Goal: Task Accomplishment & Management: Manage account settings

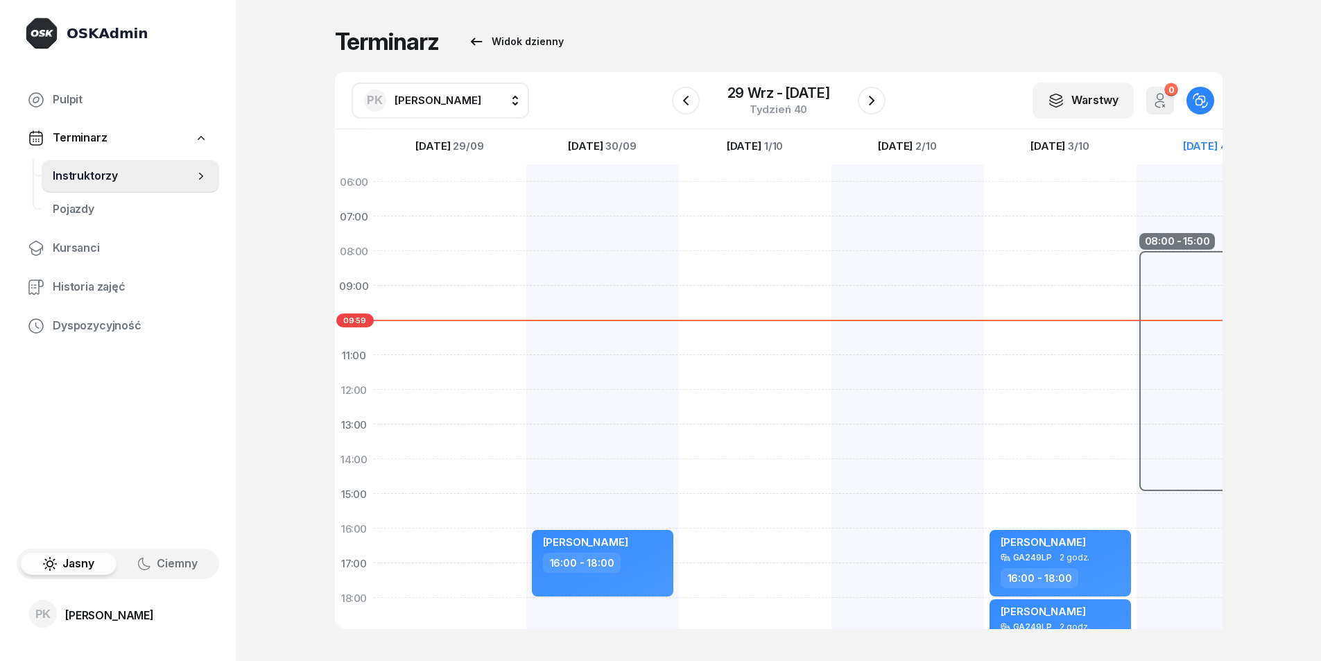
click at [1189, 282] on div "08:00 - 15:00" at bounding box center [1213, 372] width 153 height 243
click at [114, 178] on span "Instruktorzy" at bounding box center [123, 176] width 141 height 18
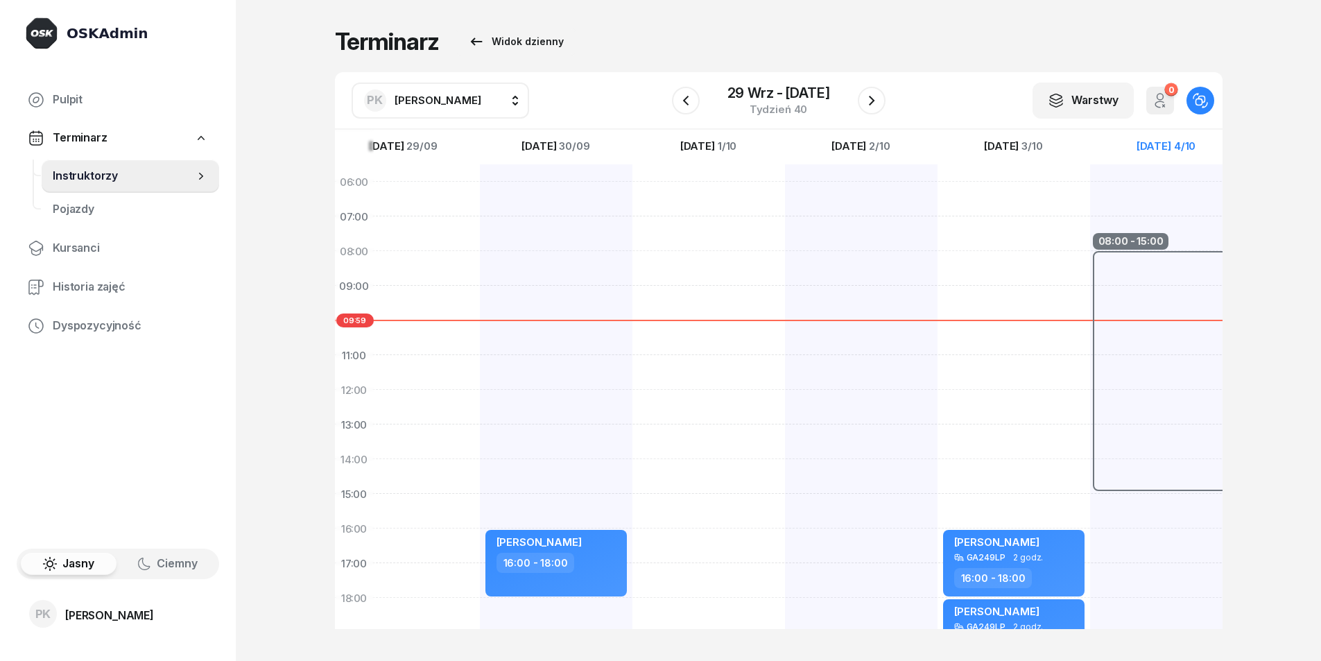
scroll to position [6, 81]
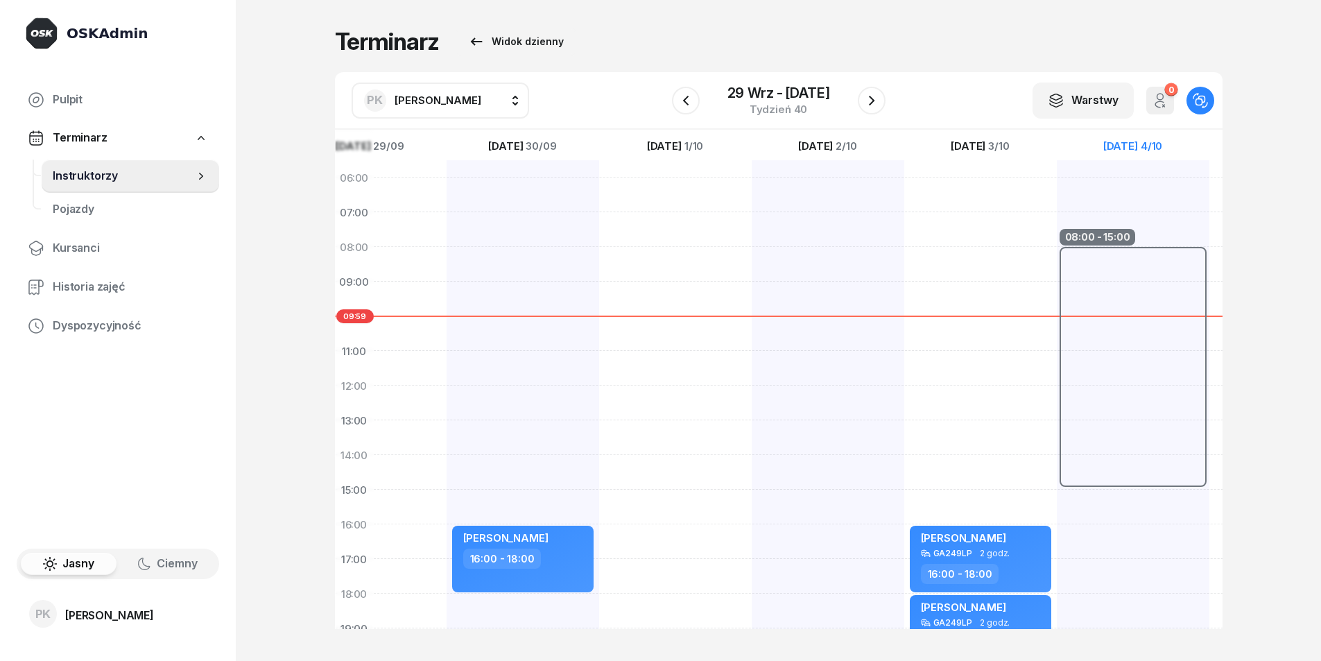
drag, startPoint x: 1008, startPoint y: 374, endPoint x: 1019, endPoint y: 300, distance: 74.9
click at [948, 368] on div "[PERSON_NAME] GA249LP 2 godz. 16:00 - 18:00 [PERSON_NAME] GA249LP 2 godz. 18:00…" at bounding box center [980, 489] width 153 height 659
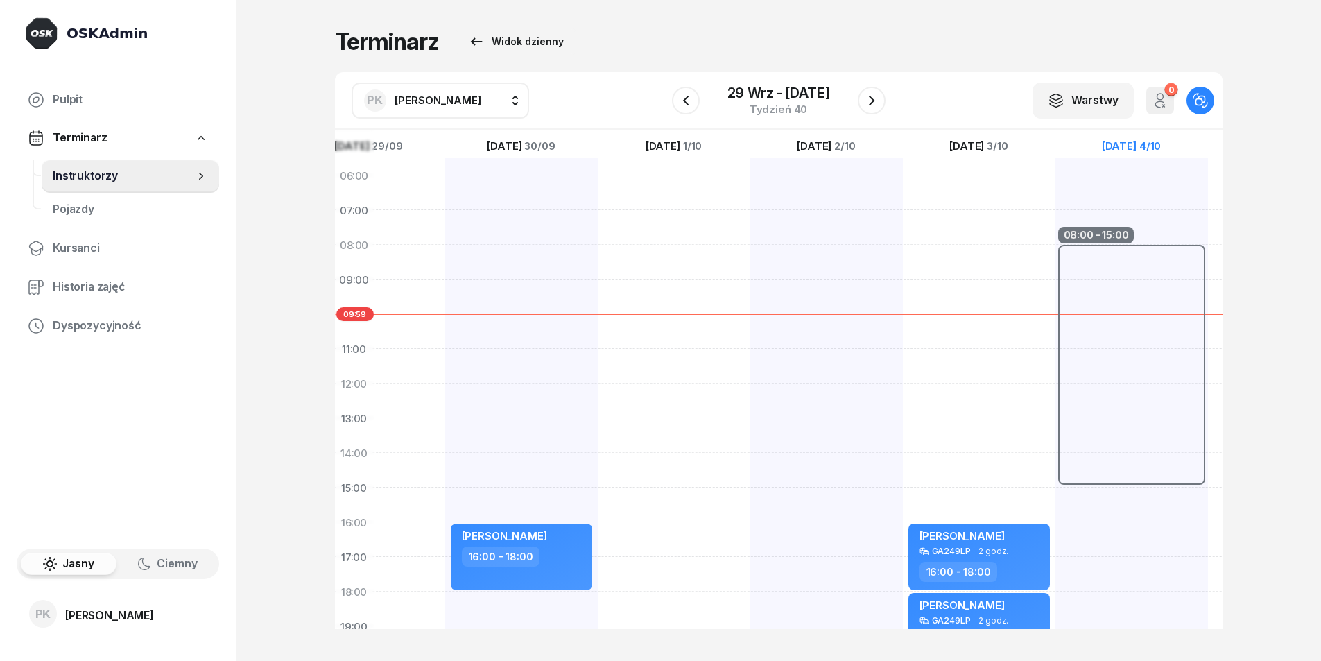
click at [1071, 248] on div "08:00 - 15:00" at bounding box center [1132, 366] width 153 height 243
click at [1087, 232] on div "08:00 - 15:00" at bounding box center [1132, 487] width 153 height 659
drag, startPoint x: 1087, startPoint y: 232, endPoint x: 1096, endPoint y: 251, distance: 21.1
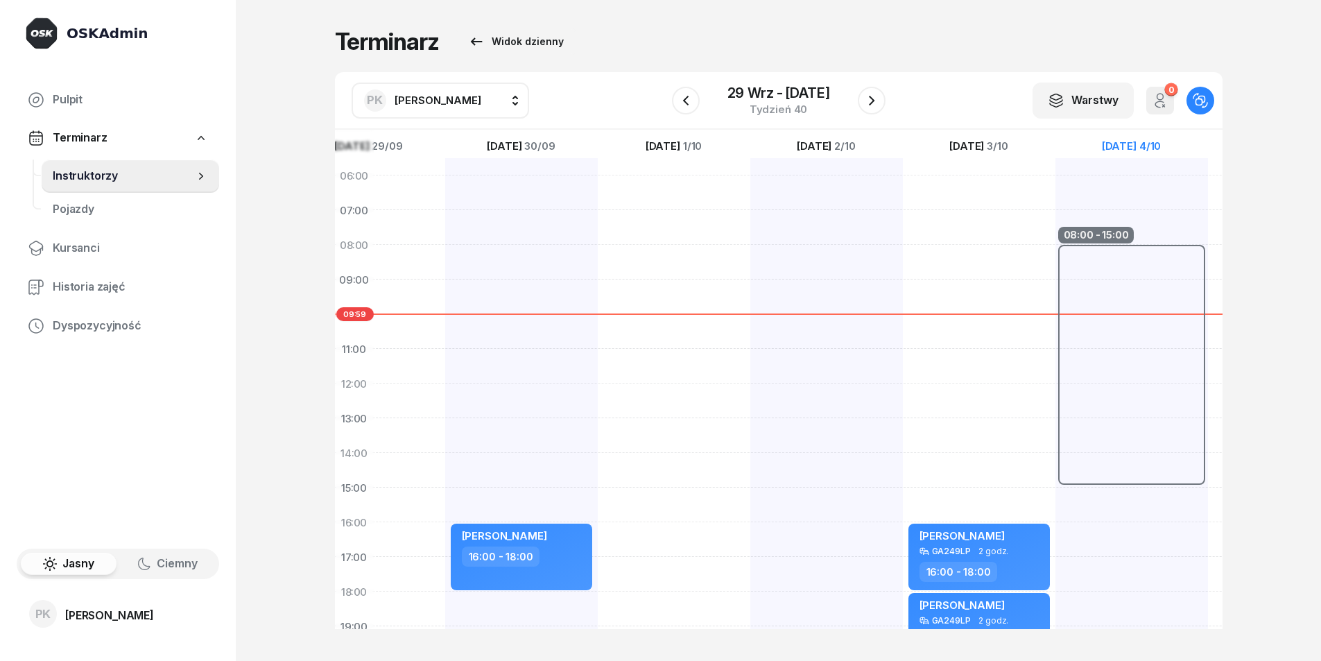
click at [1088, 232] on div "08:00 - 15:00" at bounding box center [1132, 487] width 153 height 659
click at [91, 241] on span "Kursanci" at bounding box center [130, 248] width 155 height 18
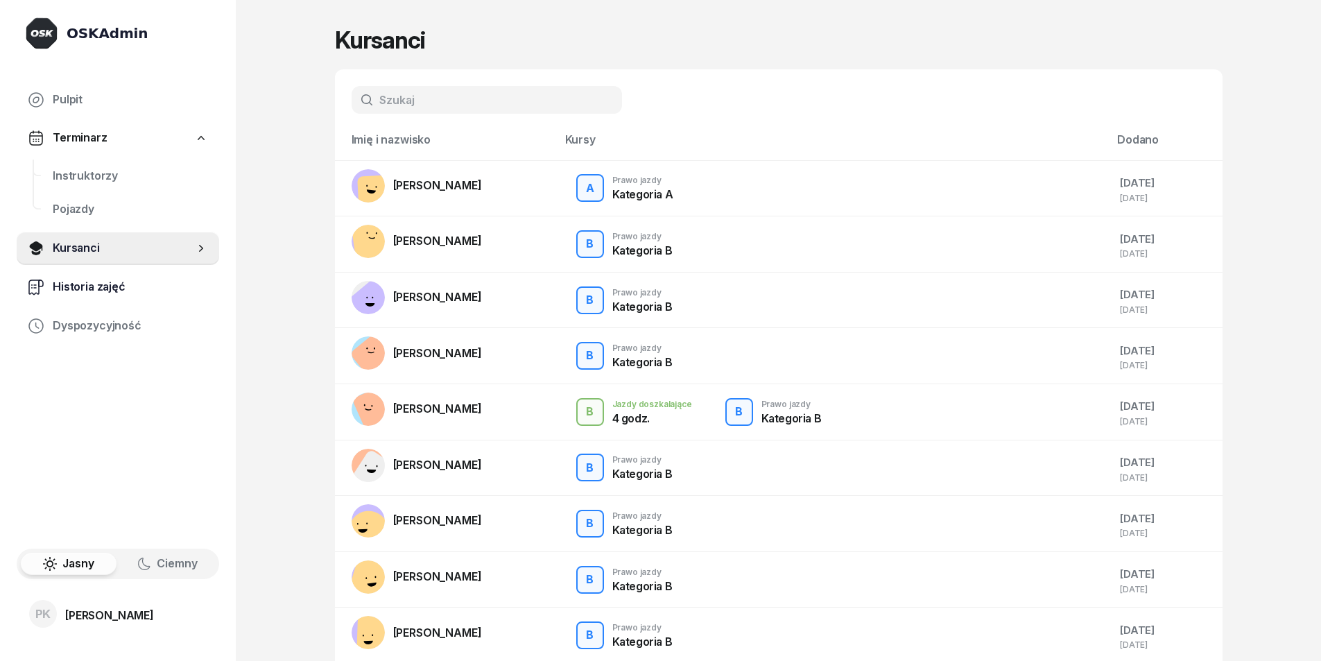
click at [148, 290] on span "Historia zajęć" at bounding box center [130, 287] width 155 height 18
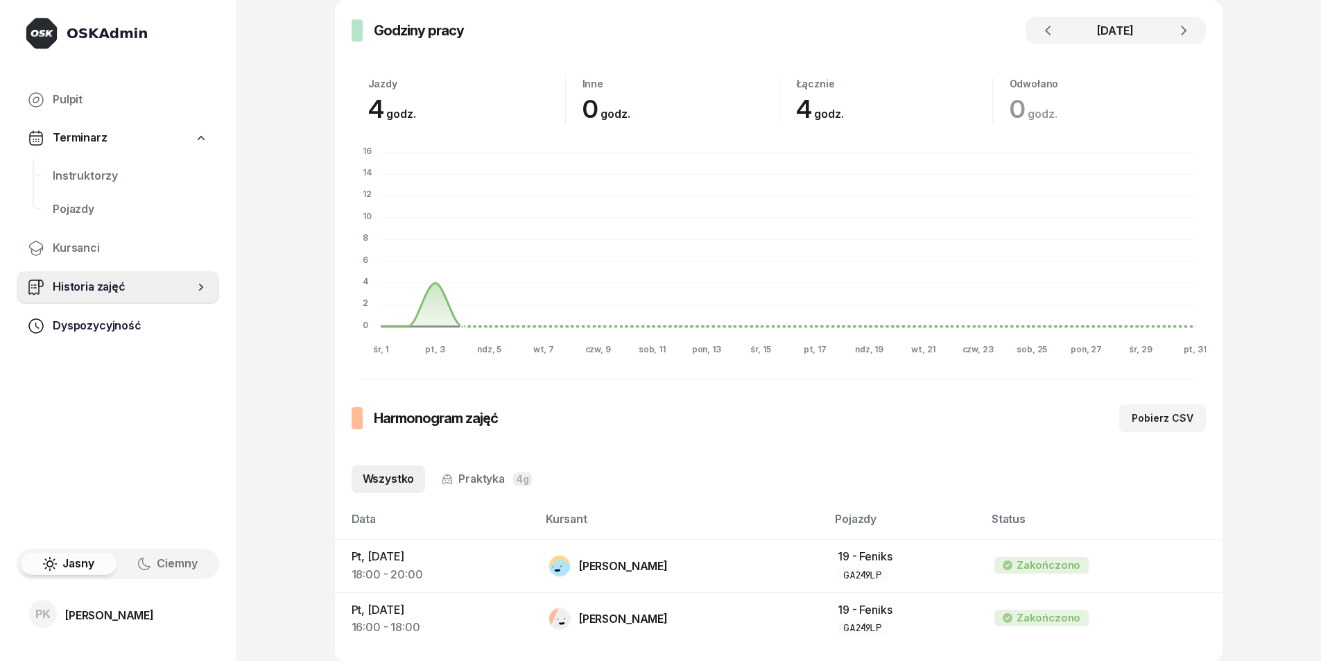
click at [148, 331] on span "Dyspozycyjność" at bounding box center [130, 326] width 155 height 18
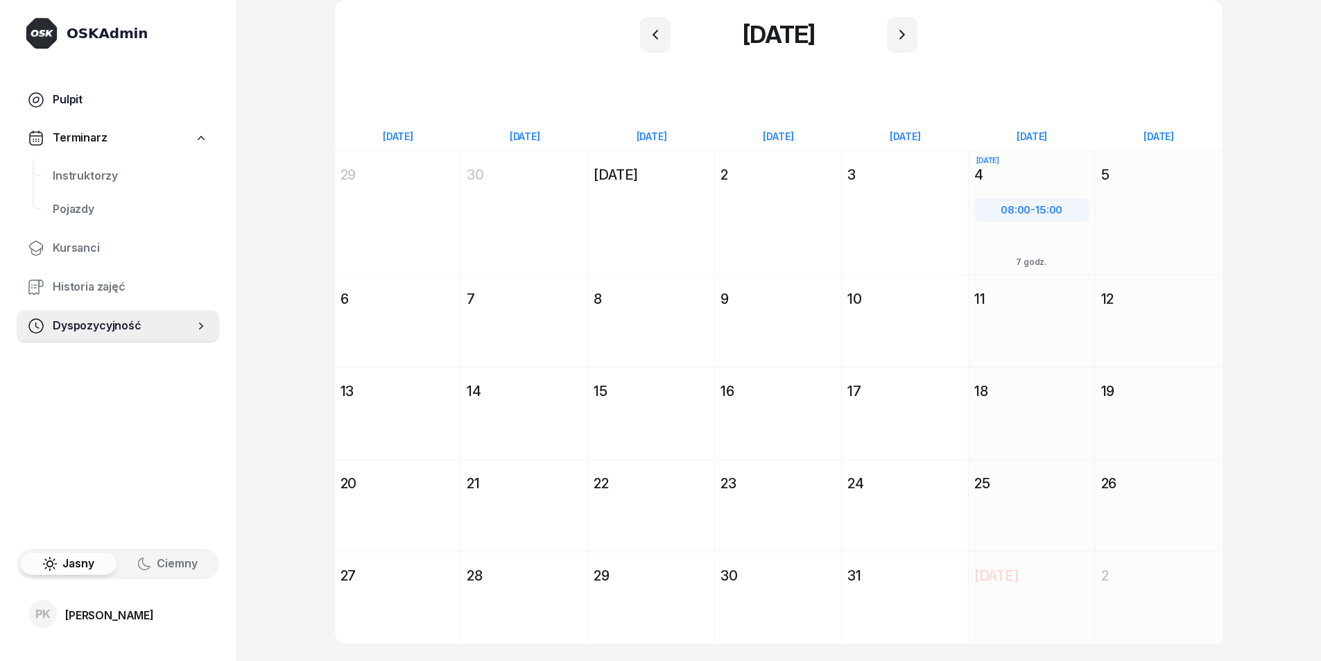
click at [137, 111] on link "Pulpit" at bounding box center [118, 99] width 203 height 33
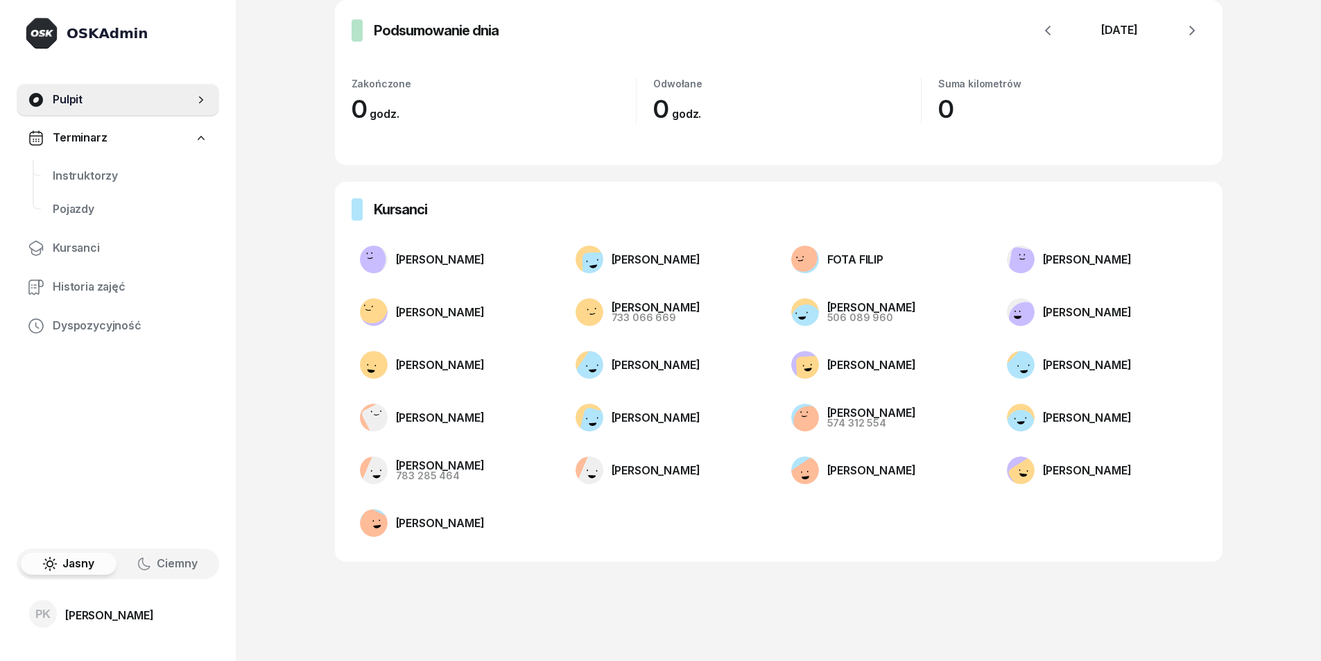
click at [138, 132] on link "Terminarz" at bounding box center [118, 138] width 203 height 32
click at [123, 154] on nav "Pulpit Terminarz Kursanci Historia zajęć Dyspozycyjność" at bounding box center [118, 176] width 203 height 187
click at [69, 182] on span "Kursanci" at bounding box center [130, 176] width 155 height 18
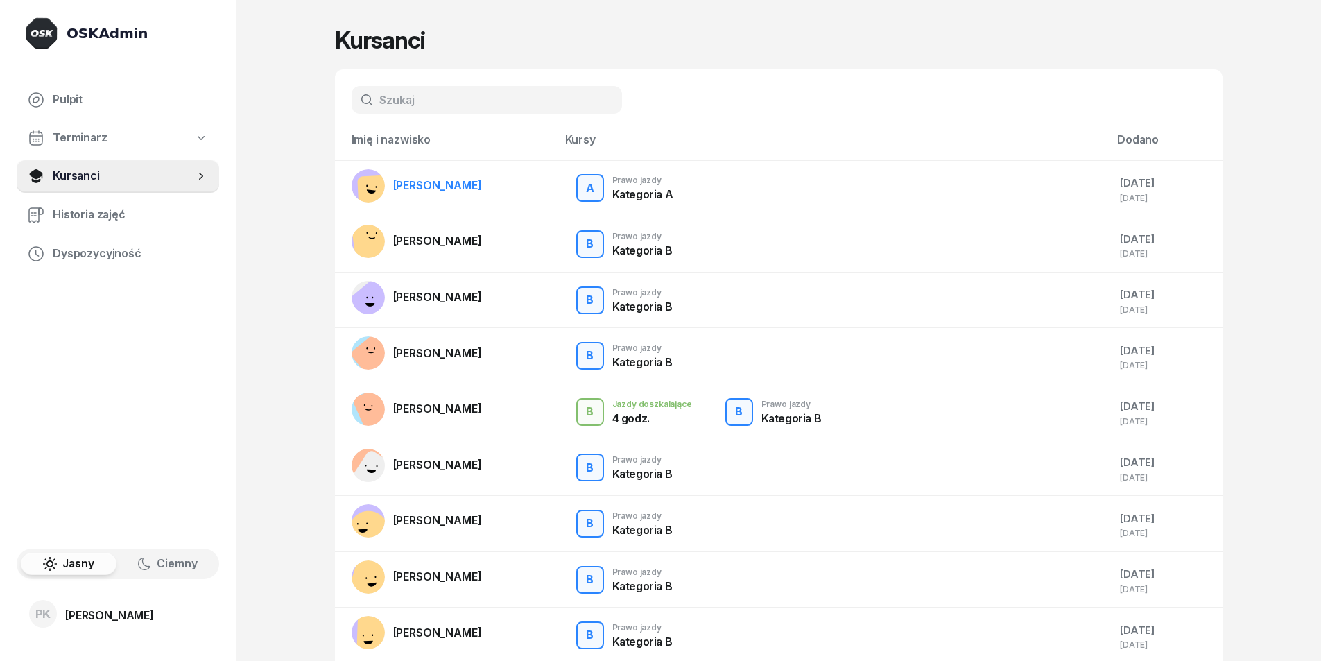
click at [465, 183] on div "[PERSON_NAME]" at bounding box center [437, 186] width 89 height 18
drag, startPoint x: 649, startPoint y: 203, endPoint x: 1031, endPoint y: 207, distance: 381.5
click at [650, 203] on div "A Prawo jazdy Kategoria A" at bounding box center [625, 188] width 114 height 39
click at [1146, 184] on div "[DATE]" at bounding box center [1165, 183] width 91 height 18
click at [85, 148] on link "Terminarz" at bounding box center [118, 138] width 203 height 32
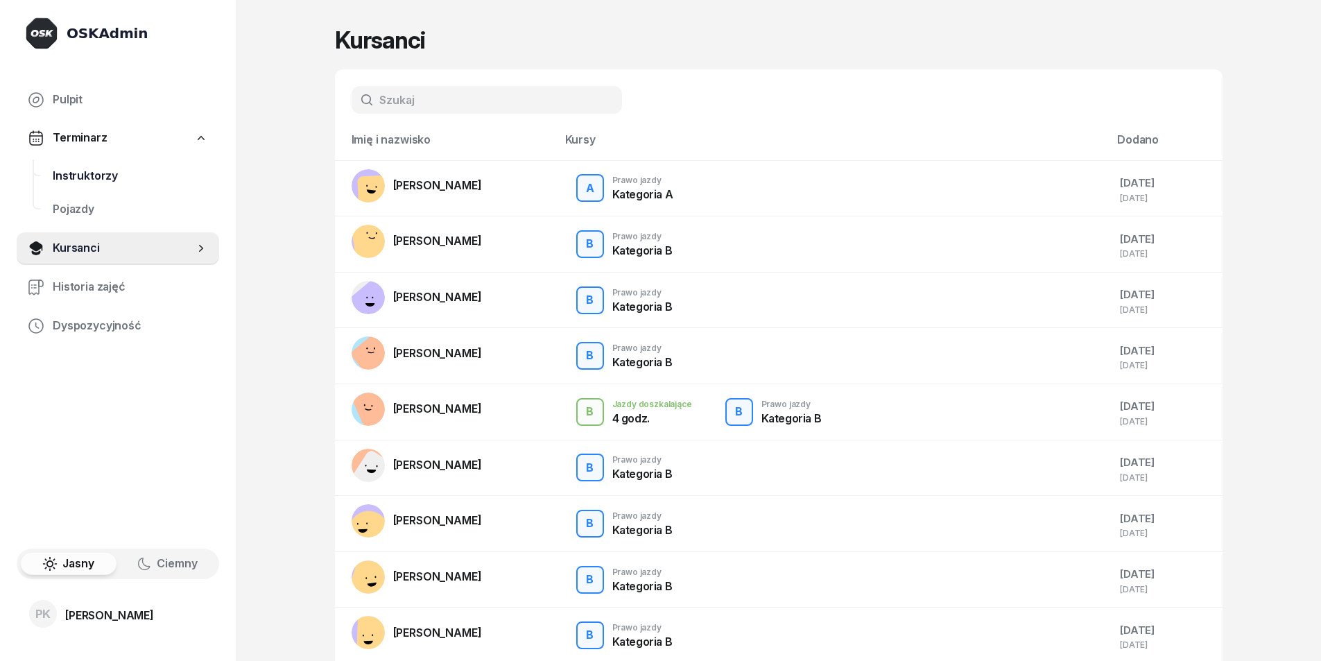
click at [83, 182] on span "Instruktorzy" at bounding box center [130, 176] width 155 height 18
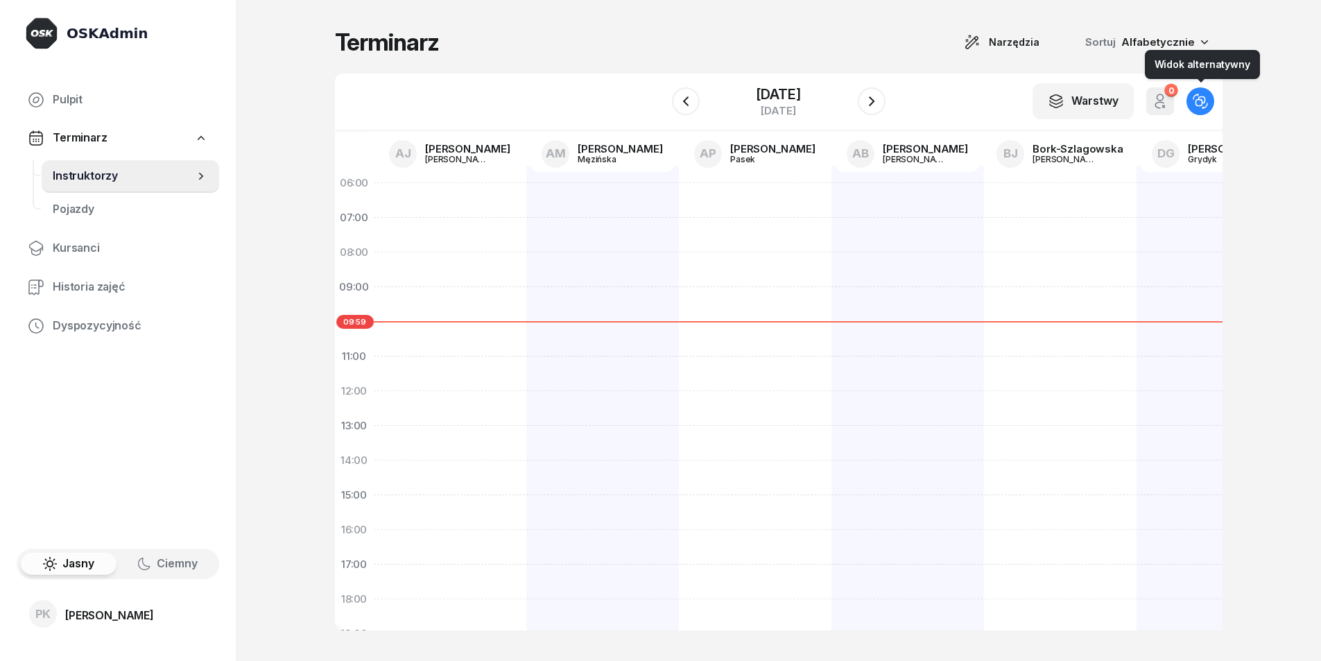
click at [1191, 107] on button "button" at bounding box center [1201, 101] width 28 height 28
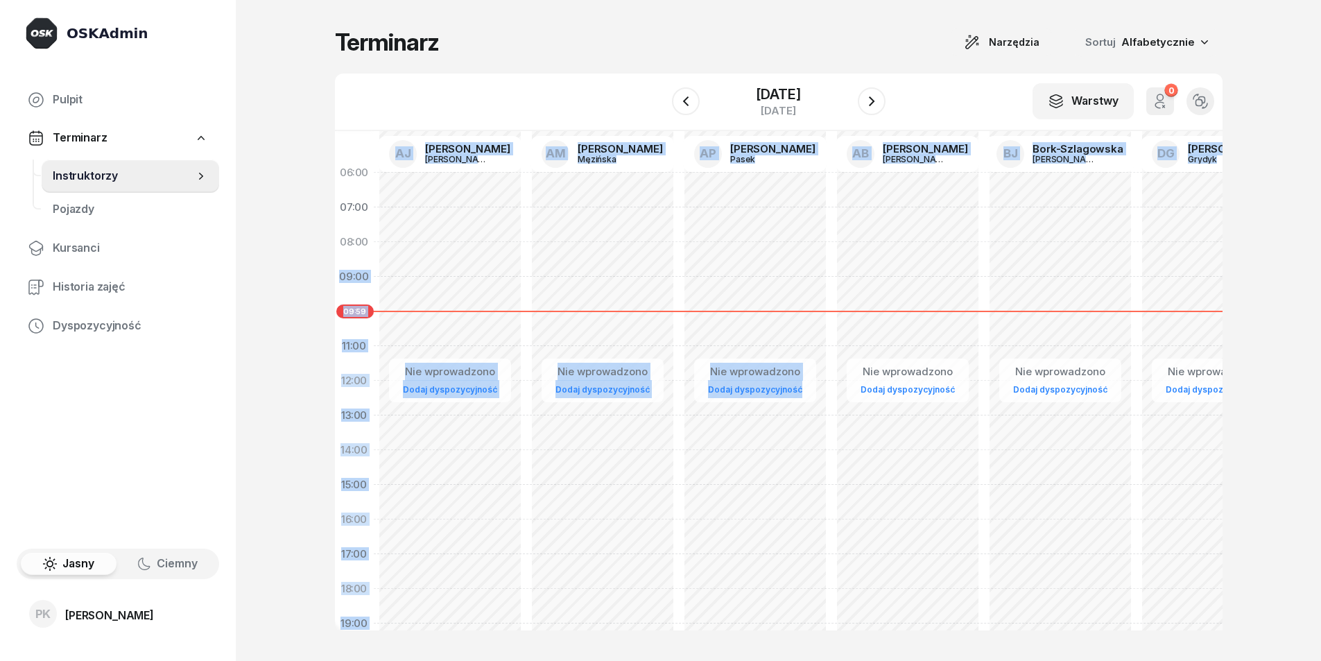
scroll to position [1, 0]
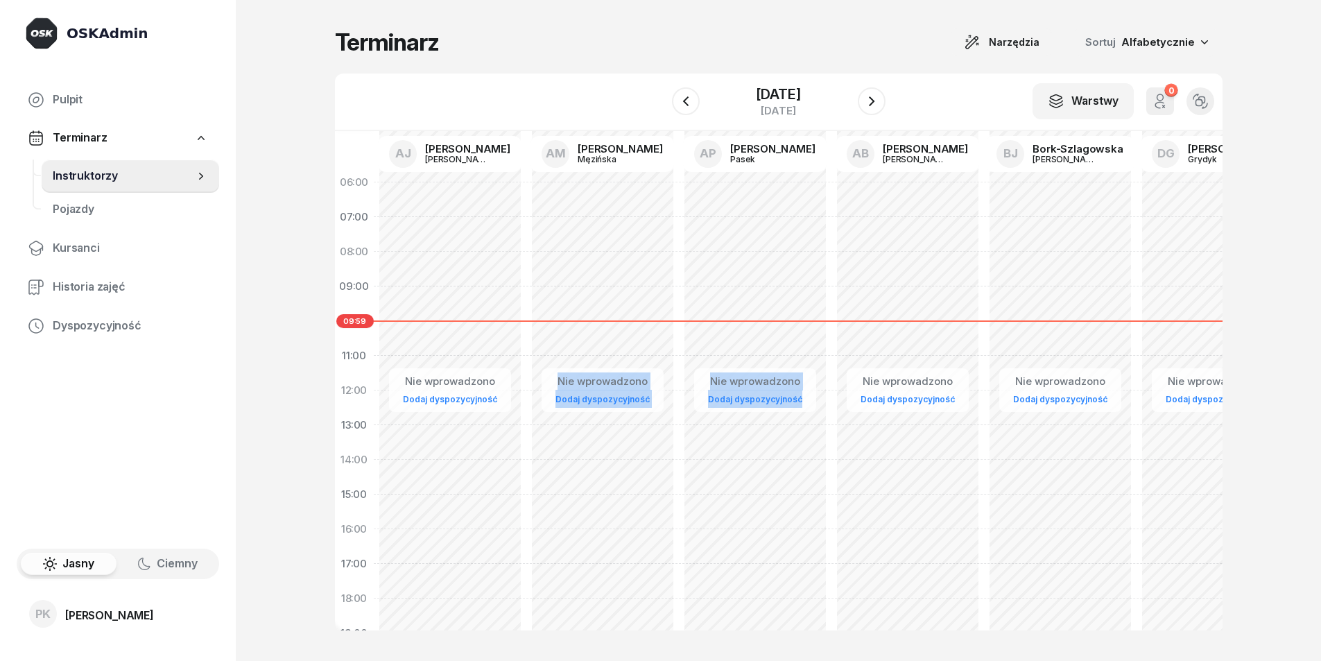
drag, startPoint x: 792, startPoint y: 230, endPoint x: 595, endPoint y: 290, distance: 206.0
click at [454, 160] on div "[PERSON_NAME]" at bounding box center [458, 159] width 67 height 9
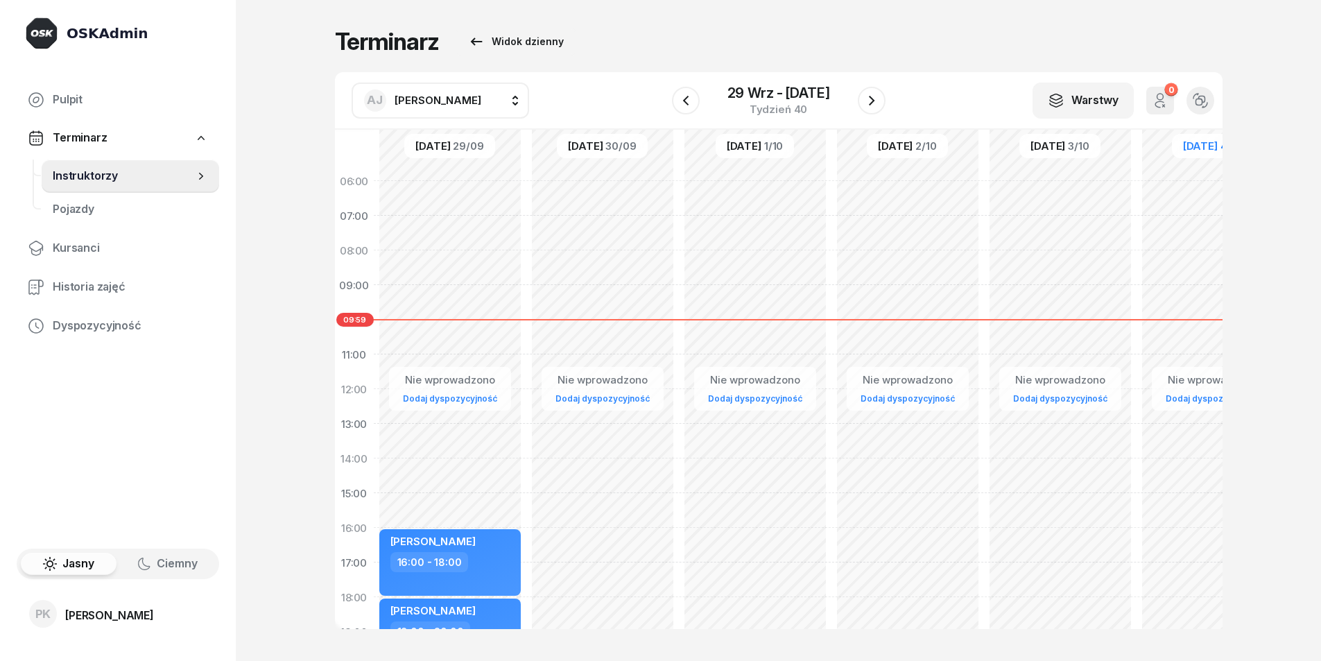
click at [463, 87] on button "AJ [PERSON_NAME]" at bounding box center [441, 101] width 178 height 36
type input "klenie"
click at [454, 190] on span "[PERSON_NAME]" at bounding box center [444, 192] width 85 height 18
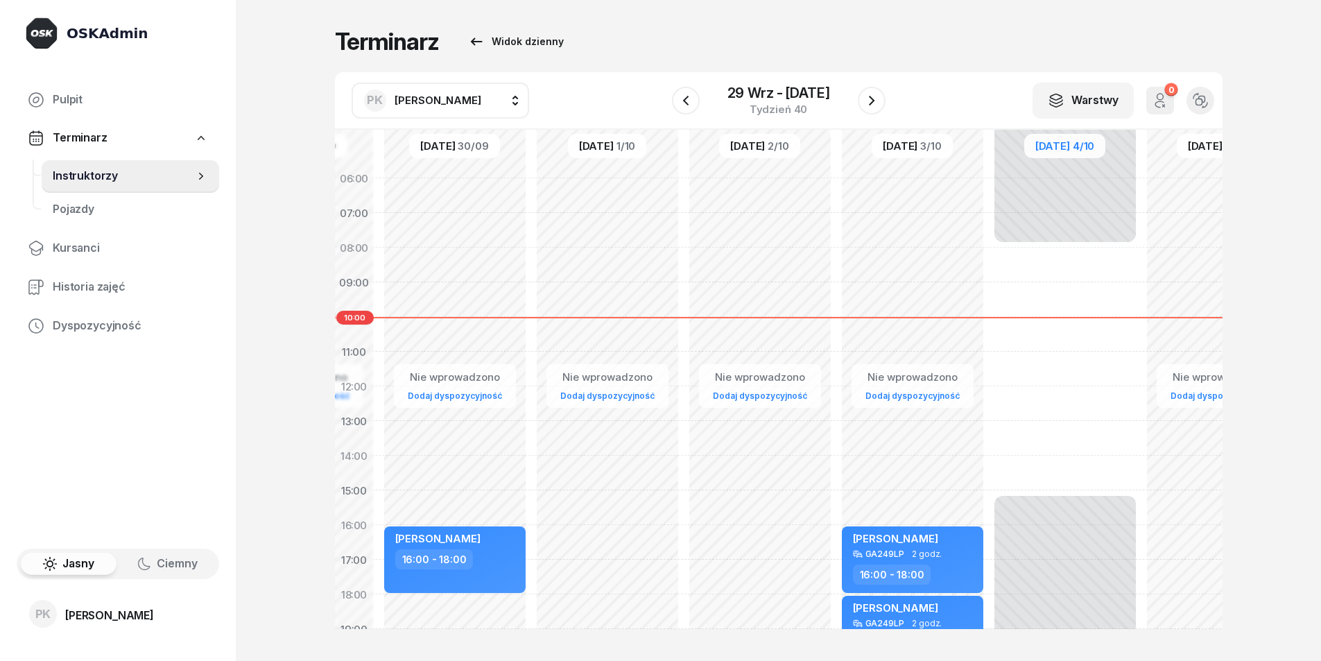
drag, startPoint x: 1045, startPoint y: 465, endPoint x: 949, endPoint y: 464, distance: 95.7
click at [949, 464] on div "Nie wprowadzono Dodaj dyspozycyjność [PERSON_NAME] GA249LP 2 godz. 16:00 - 18:0…" at bounding box center [912, 490] width 153 height 659
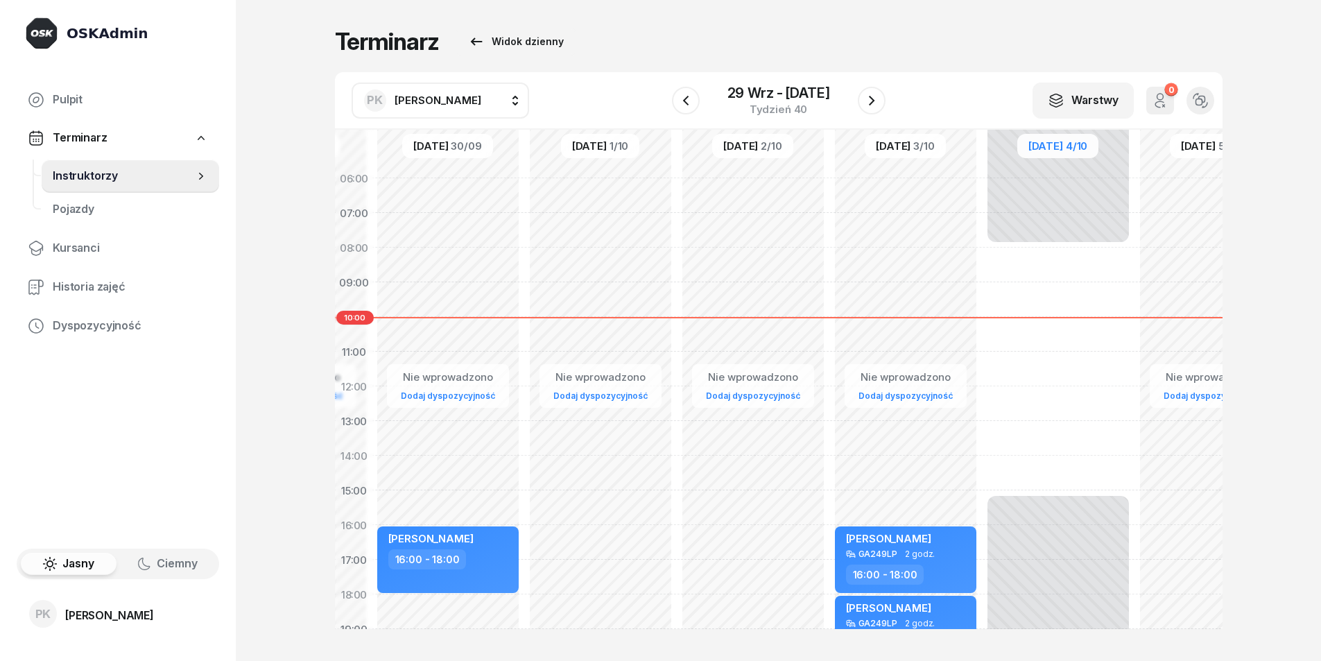
click at [1028, 311] on div "Niedostępny 00:00 - 08:00 Niedostępny 15:00 - 23:59" at bounding box center [1058, 490] width 153 height 659
click at [1029, 279] on div "Niedostępny 00:00 - 08:00 Niedostępny 15:00 - 23:59" at bounding box center [1058, 490] width 153 height 659
click at [906, 571] on div "16:00 - 18:00" at bounding box center [885, 575] width 78 height 20
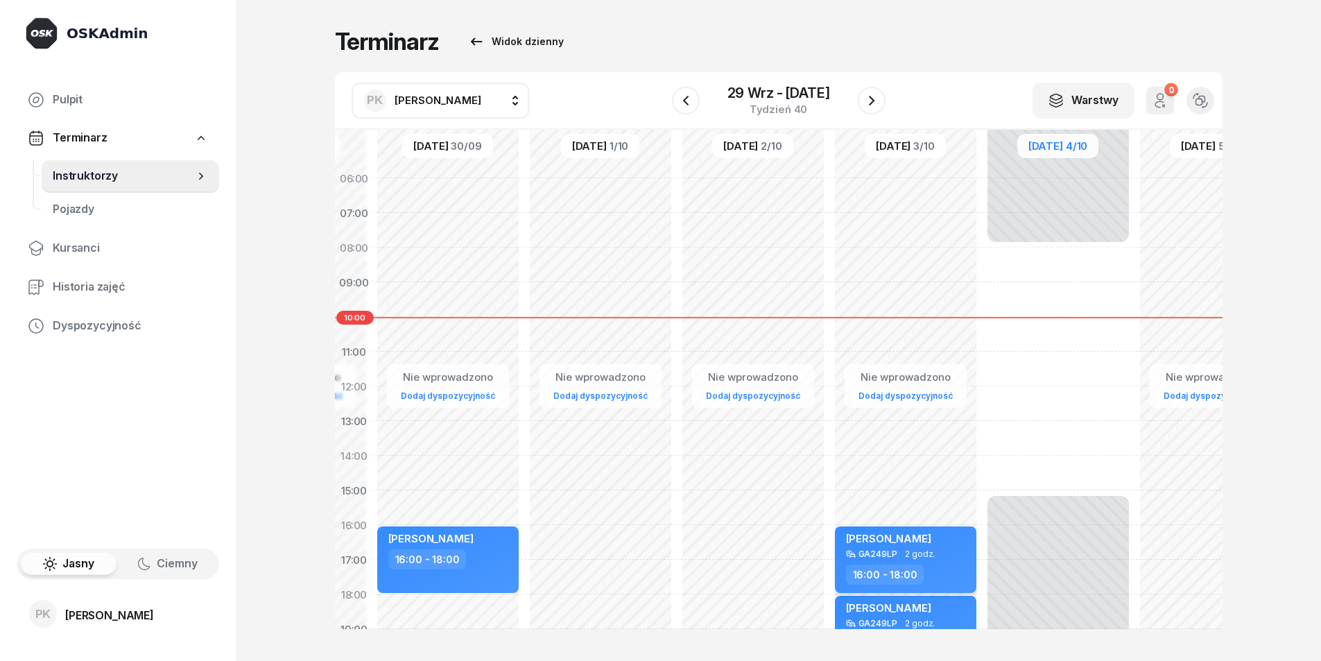
click at [914, 556] on span "2 godz." at bounding box center [920, 554] width 30 height 10
click at [1044, 323] on div "Niedostępny 00:00 - 08:00 Niedostępny 15:00 - 23:59" at bounding box center [1058, 490] width 153 height 659
select select "10"
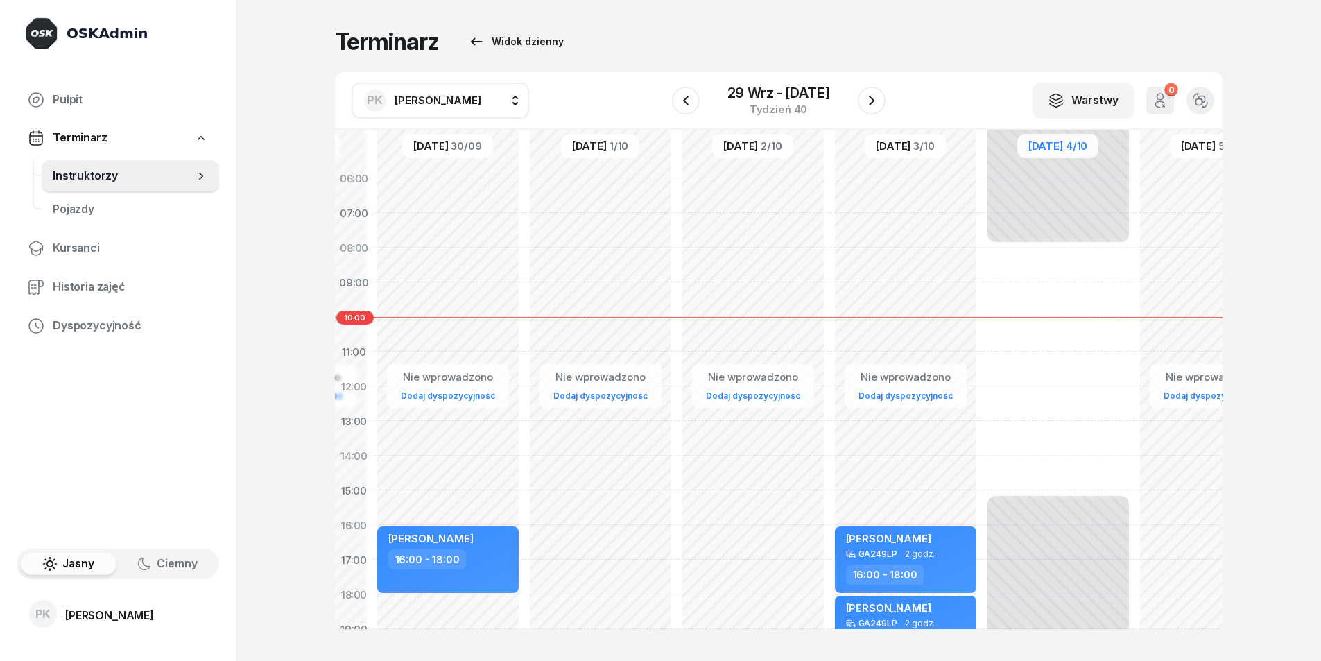
select select "12"
click at [1044, 323] on div at bounding box center [666, 330] width 1332 height 661
click at [1049, 289] on div "Niedostępny 00:00 - 08:00 Niedostępny 15:00 - 23:59" at bounding box center [1058, 490] width 153 height 659
click at [1042, 305] on div "Niedostępny 00:00 - 08:00 Niedostępny 15:00 - 23:59" at bounding box center [1058, 490] width 153 height 659
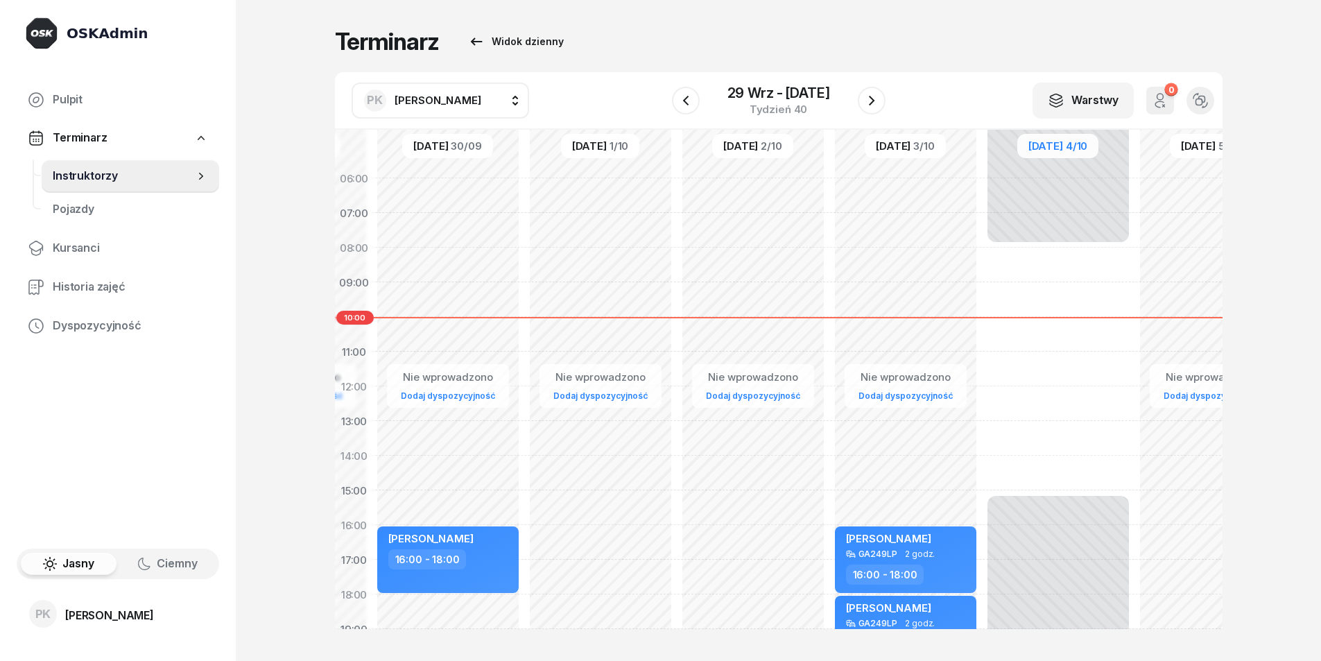
click at [1042, 305] on div "Niedostępny 00:00 - 08:00 Niedostępny 15:00 - 23:59" at bounding box center [1058, 490] width 153 height 659
click at [1037, 318] on div "Niedostępny 00:00 - 08:00 Niedostępny 15:00 - 23:59" at bounding box center [1058, 490] width 153 height 659
select select "10"
select select "12"
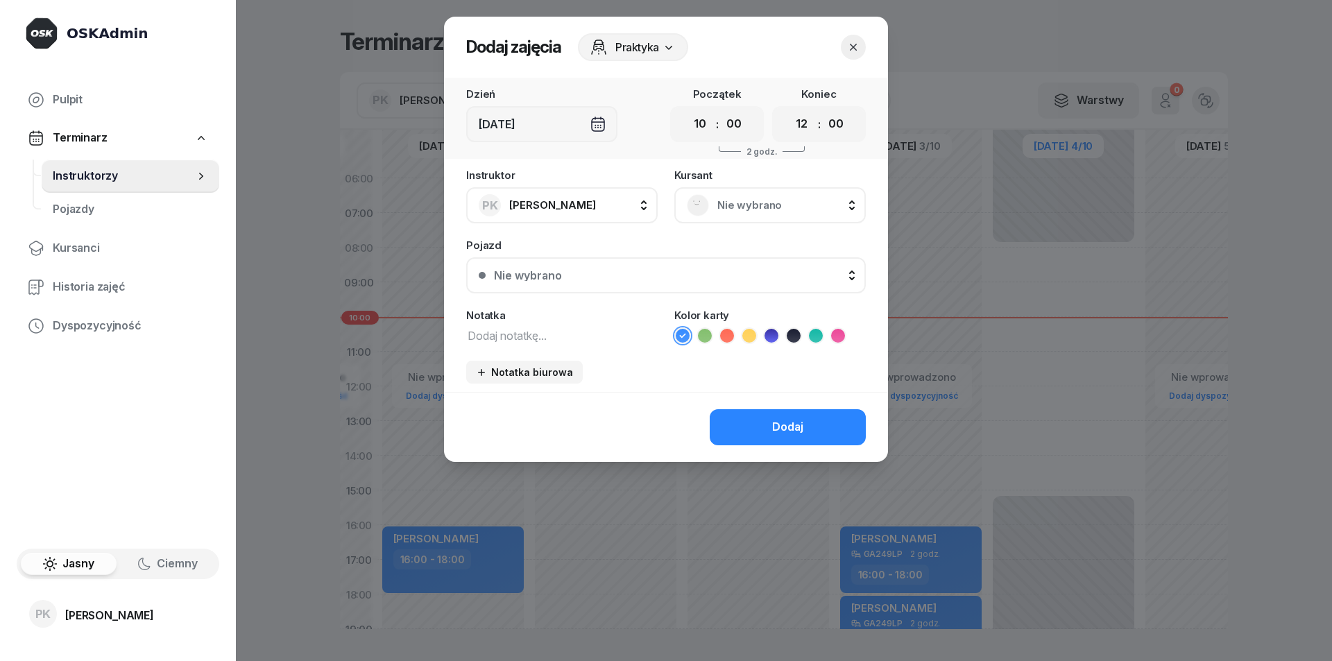
click at [1037, 346] on div at bounding box center [666, 330] width 1332 height 661
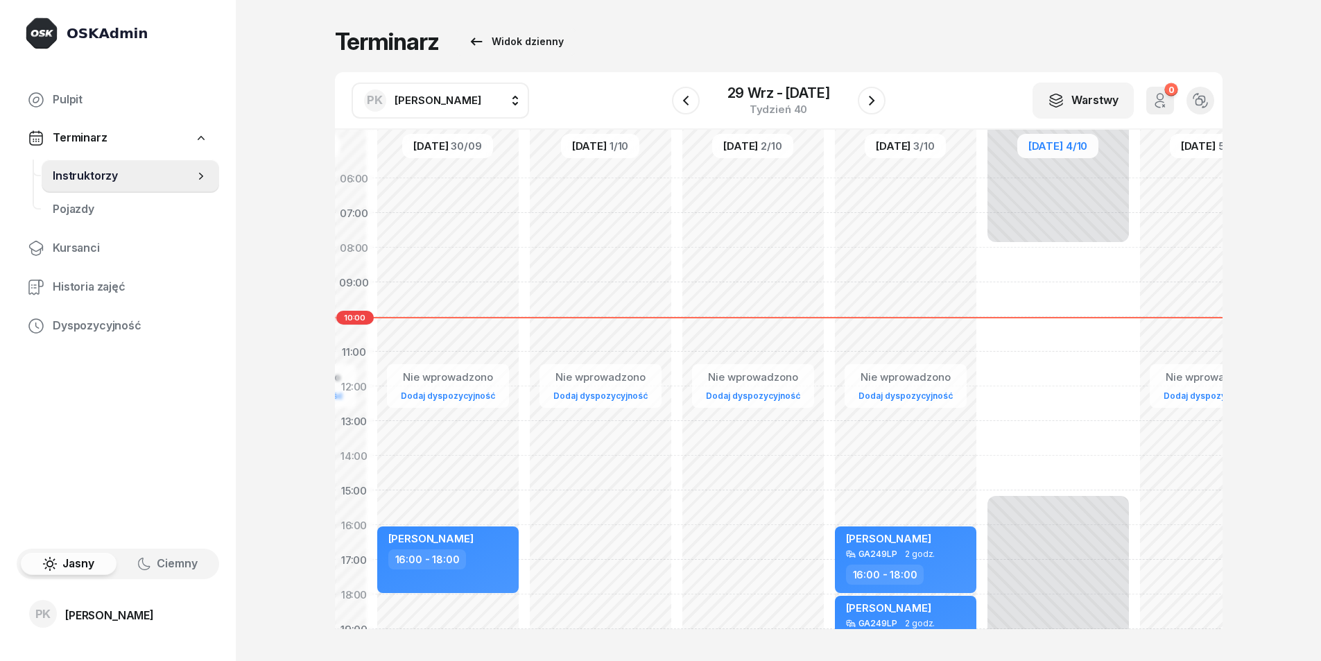
click at [1040, 300] on div "Niedostępny 00:00 - 08:00 Niedostępny 15:00 - 23:59" at bounding box center [1058, 490] width 153 height 659
click at [1035, 318] on div "Niedostępny 00:00 - 08:00 Niedostępny 15:00 - 23:59" at bounding box center [1058, 490] width 153 height 659
select select "10"
select select "12"
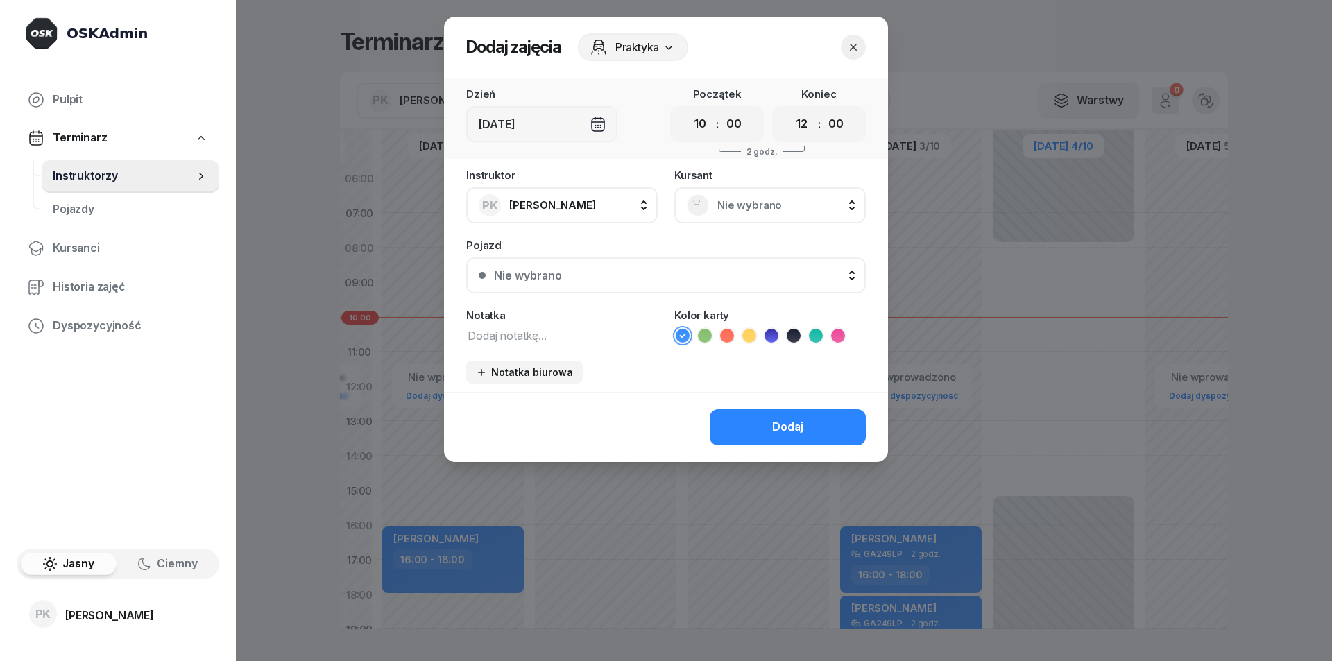
click at [646, 63] on header "Dodaj zajęcia Praktyka" at bounding box center [666, 47] width 444 height 61
click at [651, 55] on span "Praktyka" at bounding box center [637, 47] width 44 height 17
click at [793, 66] on header "Dodaj zajęcia Praktyka" at bounding box center [666, 47] width 444 height 61
click at [851, 54] on button "button" at bounding box center [853, 47] width 25 height 25
